Goal: Transaction & Acquisition: Purchase product/service

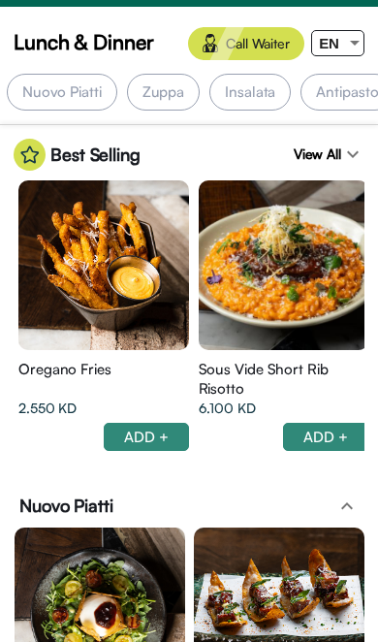
click at [325, 100] on div "Antipasto" at bounding box center [347, 92] width 93 height 37
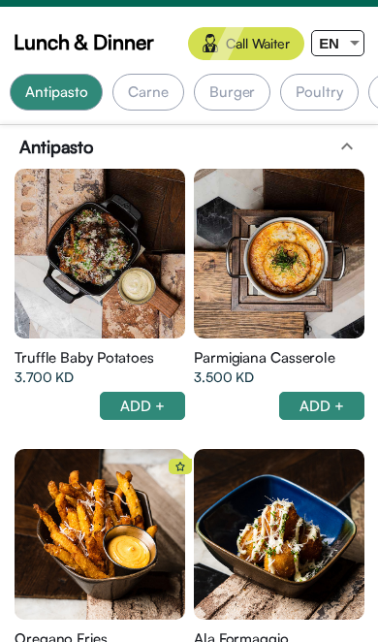
click at [157, 109] on div "Carne" at bounding box center [148, 92] width 72 height 37
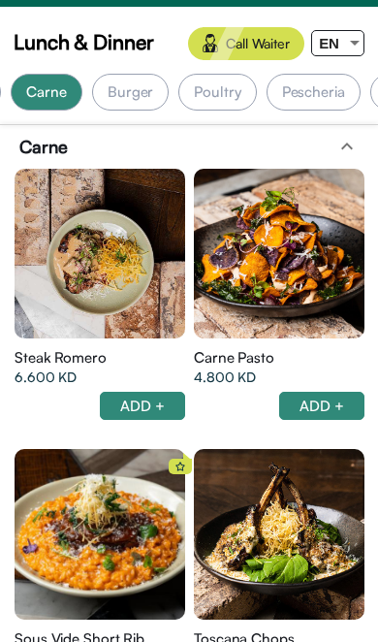
click at [217, 93] on div "Poultry" at bounding box center [217, 92] width 78 height 37
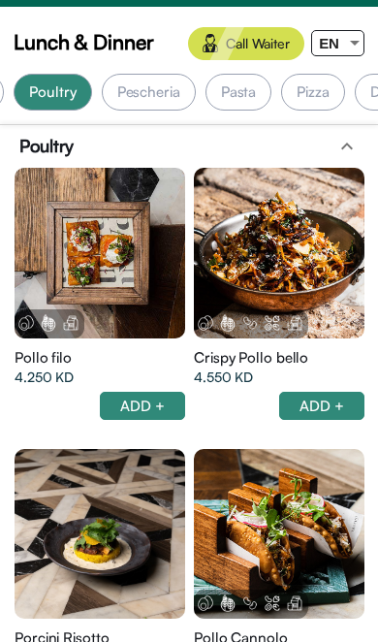
click at [238, 93] on div "Pasta" at bounding box center [239, 92] width 67 height 37
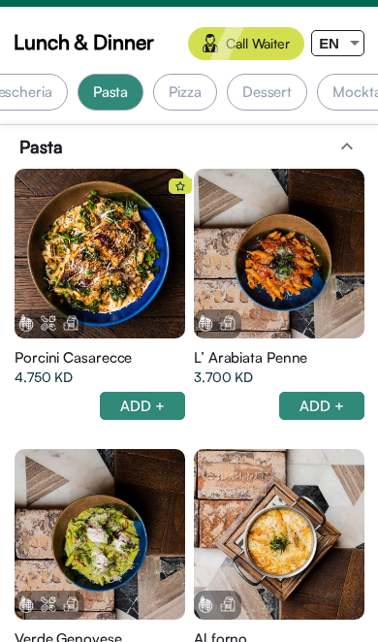
click at [174, 99] on div "Pizza" at bounding box center [185, 92] width 64 height 37
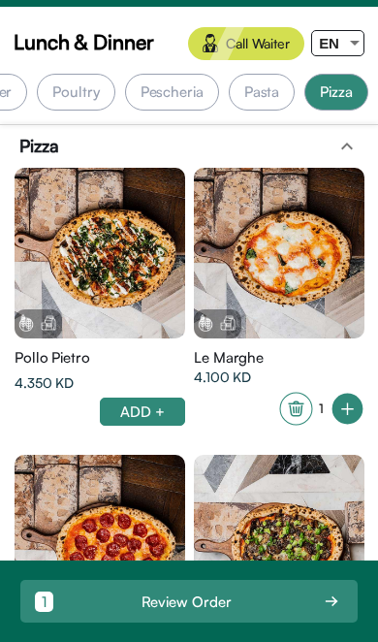
click at [175, 99] on div "Pescheria" at bounding box center [172, 92] width 94 height 37
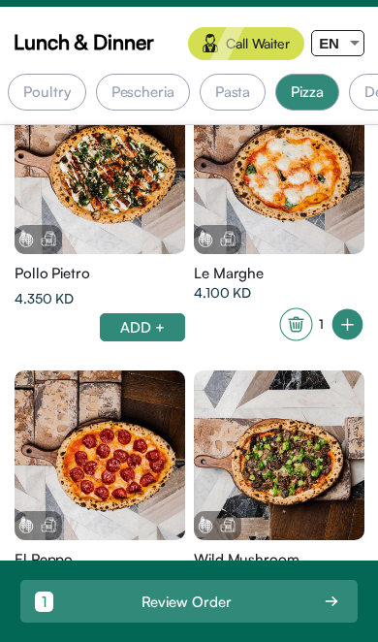
click at [220, 103] on div "Pasta" at bounding box center [233, 92] width 67 height 37
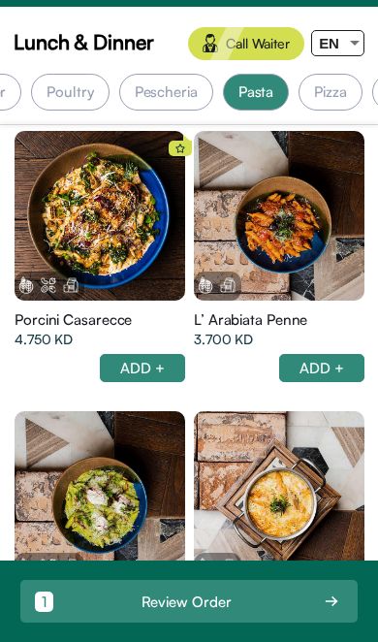
click at [162, 90] on div "Pescheria" at bounding box center [166, 92] width 94 height 37
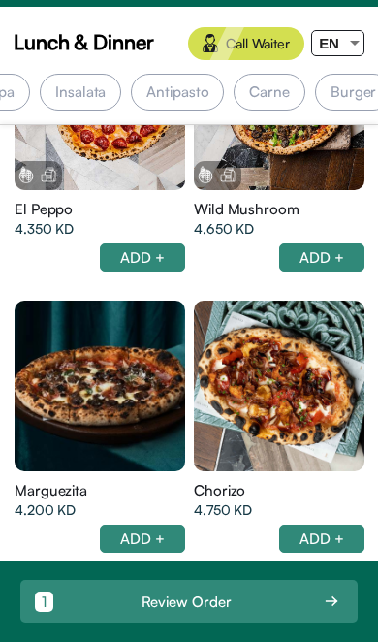
click at [256, 74] on div "Carne" at bounding box center [270, 92] width 72 height 37
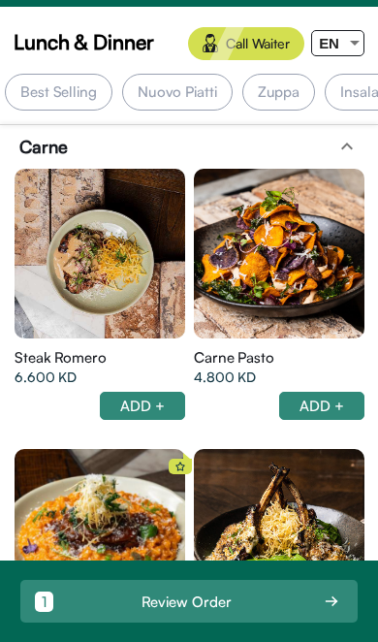
click at [85, 95] on div "Best Selling" at bounding box center [59, 92] width 108 height 37
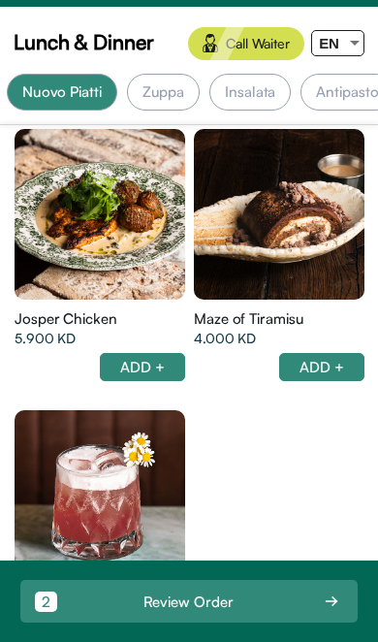
click at [273, 89] on div "Insalata" at bounding box center [249, 92] width 81 height 37
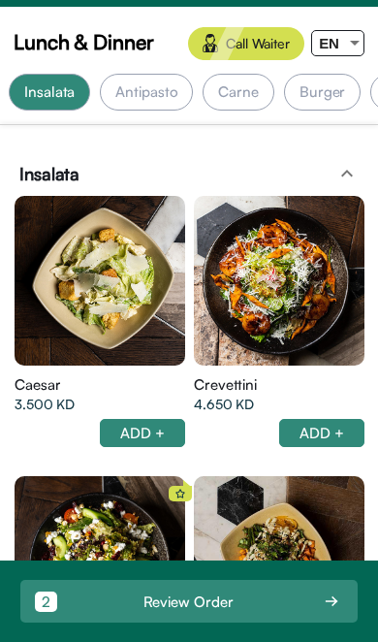
click at [298, 240] on div at bounding box center [279, 281] width 171 height 171
click at [112, 260] on div at bounding box center [100, 281] width 171 height 171
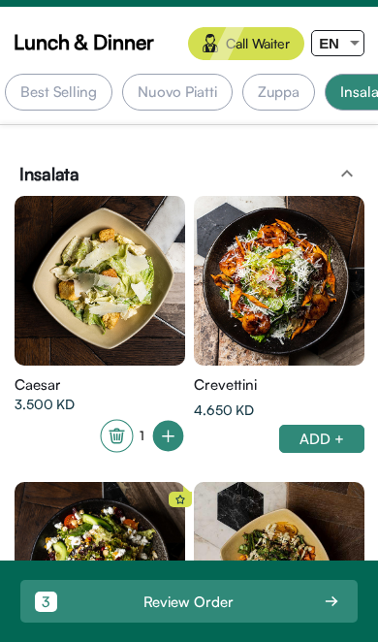
click at [274, 89] on div "Zuppa" at bounding box center [279, 92] width 74 height 37
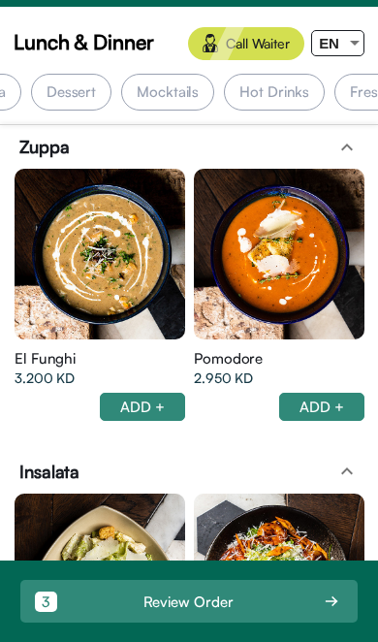
click at [280, 91] on div "Hot Drinks" at bounding box center [274, 92] width 101 height 37
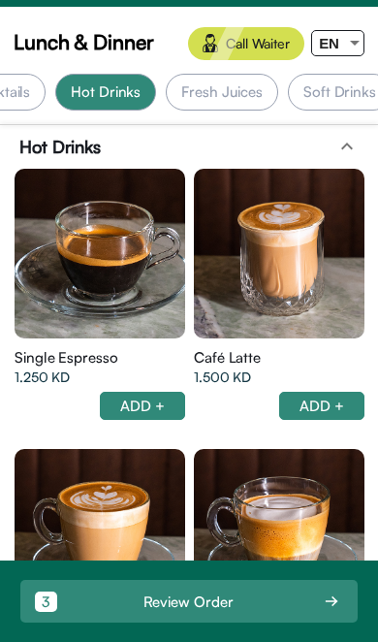
click at [235, 86] on div "Fresh Juices" at bounding box center [222, 92] width 112 height 37
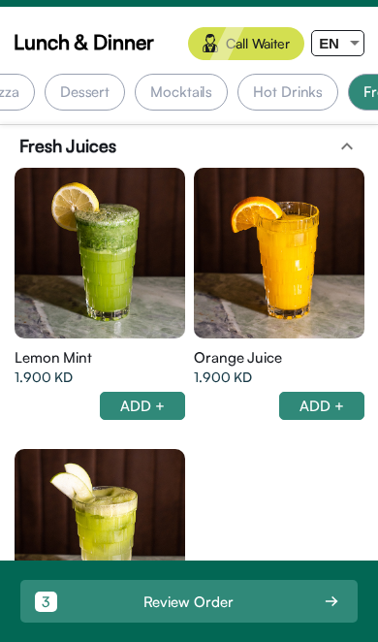
click at [184, 103] on div "Mocktails" at bounding box center [181, 92] width 93 height 37
